Goal: Task Accomplishment & Management: Use online tool/utility

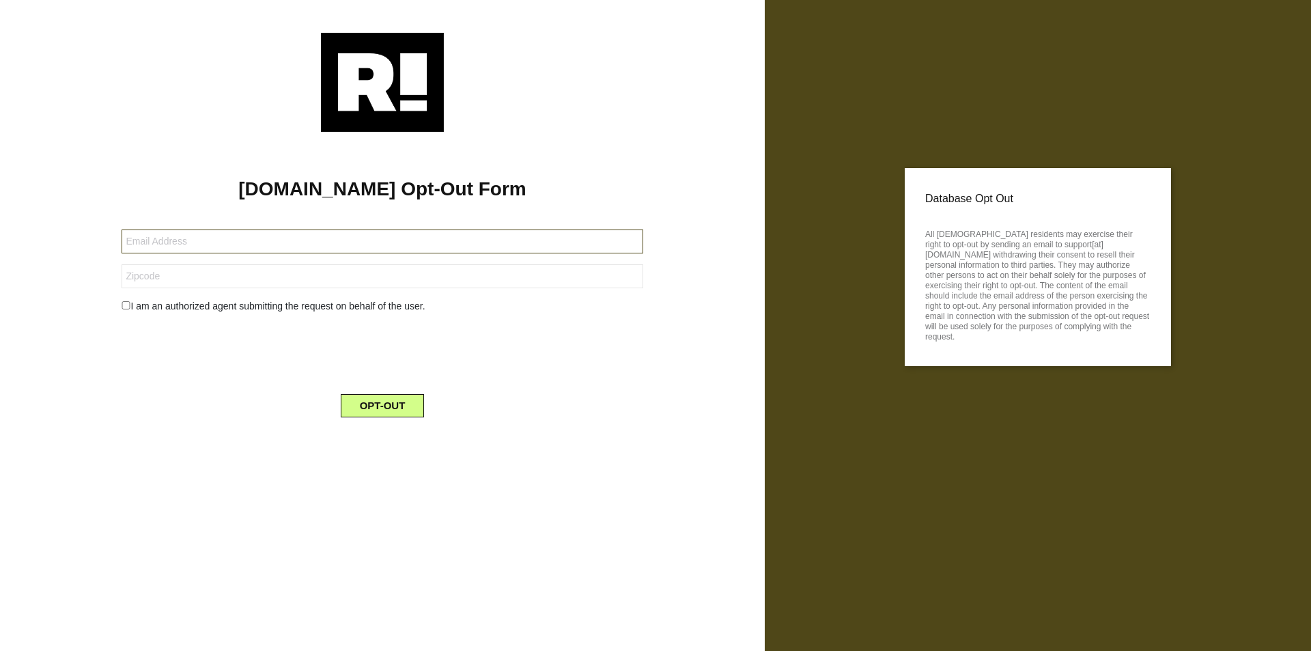
click at [382, 241] on input "text" at bounding box center [382, 241] width 521 height 24
type input "[EMAIL_ADDRESS][DOMAIN_NAME]"
click at [382, 276] on input "text" at bounding box center [382, 276] width 521 height 24
type input "40223"
click at [382, 405] on button "OPT-OUT" at bounding box center [383, 405] width 84 height 23
